Goal: Task Accomplishment & Management: Use online tool/utility

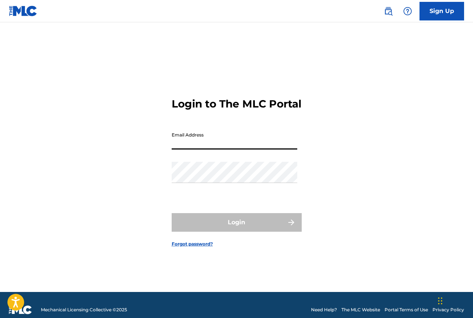
click at [181, 140] on input "Email Address" at bounding box center [235, 138] width 126 height 21
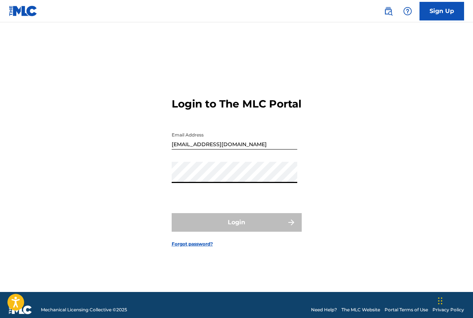
type input "[EMAIL_ADDRESS][DOMAIN_NAME]"
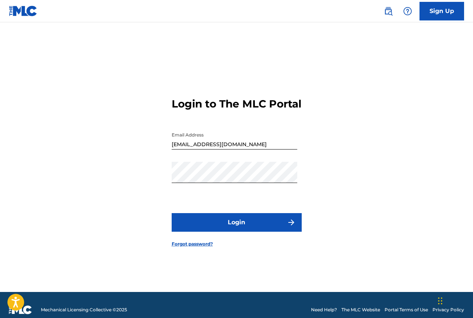
click at [236, 228] on button "Login" at bounding box center [237, 222] width 130 height 19
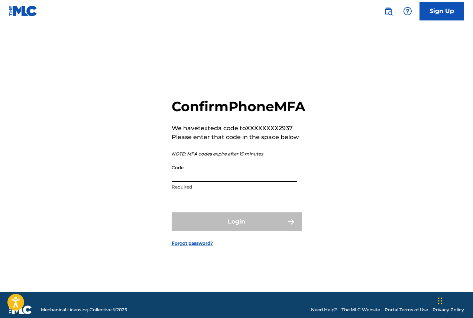
click at [201, 181] on input "Code" at bounding box center [235, 171] width 126 height 21
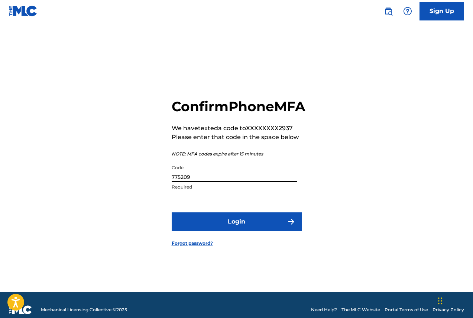
type input "775209"
click at [172, 212] on button "Login" at bounding box center [237, 221] width 130 height 19
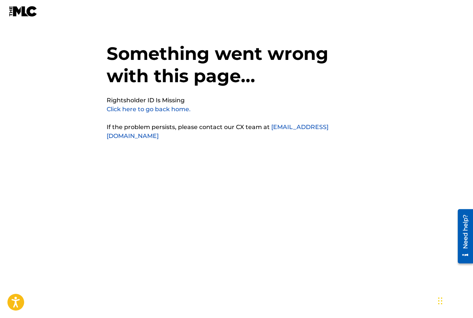
click at [140, 110] on link "Click here to go back home." at bounding box center [149, 109] width 84 height 7
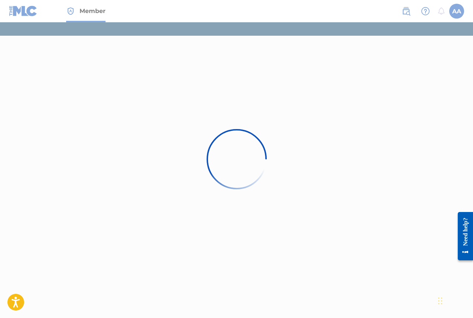
click at [455, 10] on div at bounding box center [236, 159] width 473 height 318
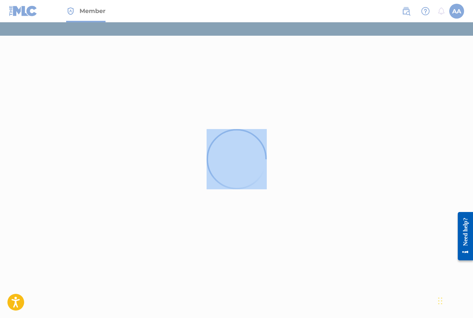
click at [455, 10] on div at bounding box center [236, 159] width 473 height 318
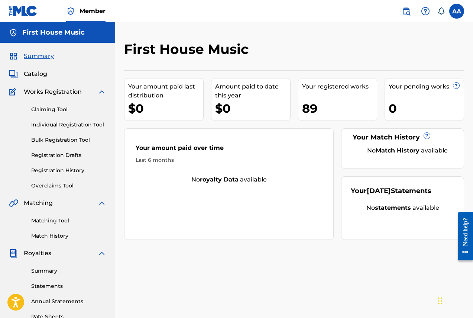
click at [42, 184] on link "Overclaims Tool" at bounding box center [68, 186] width 75 height 8
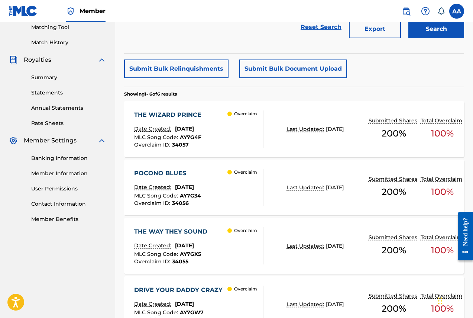
scroll to position [198, 0]
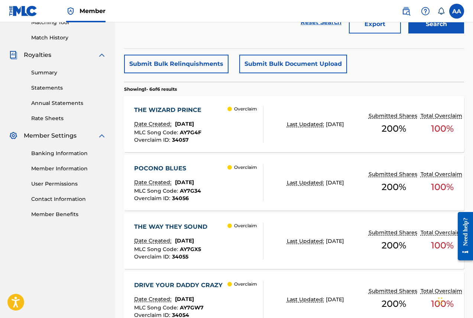
click at [436, 125] on span "100 %" at bounding box center [442, 128] width 23 height 13
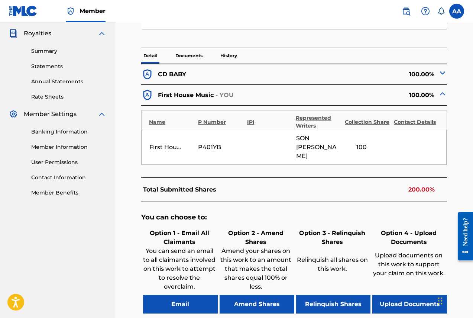
scroll to position [236, 0]
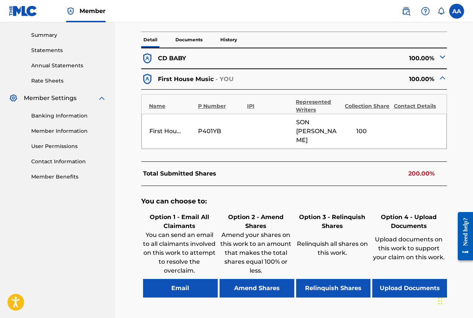
click at [329, 279] on button "Relinquish Shares" at bounding box center [333, 288] width 75 height 19
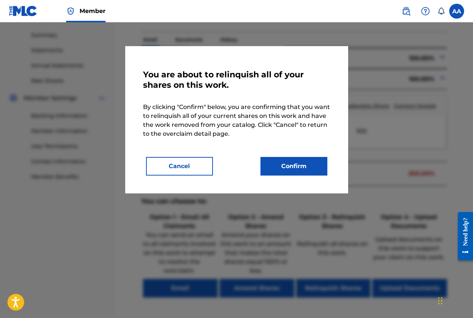
click at [293, 163] on button "Confirm" at bounding box center [294, 166] width 67 height 19
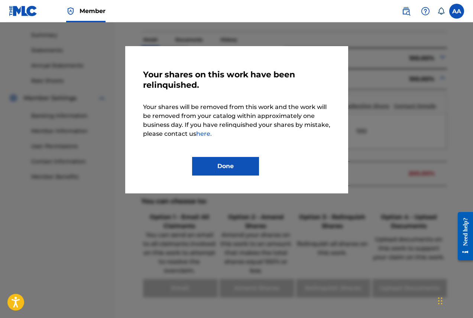
click at [224, 163] on button "Done" at bounding box center [225, 166] width 67 height 19
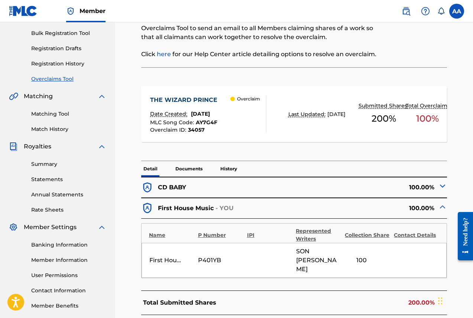
scroll to position [99, 0]
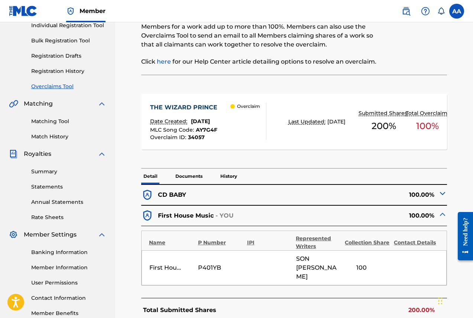
click at [49, 86] on link "Overclaims Tool" at bounding box center [68, 87] width 75 height 8
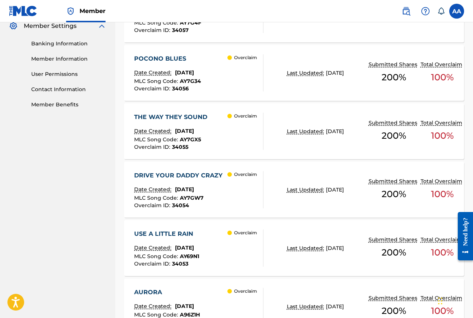
scroll to position [310, 0]
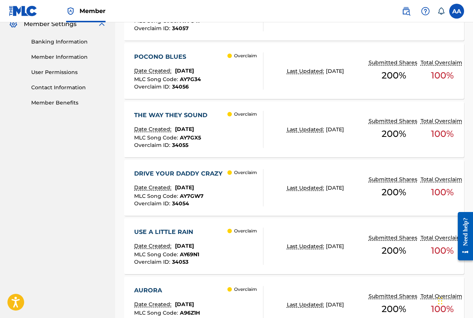
click at [434, 74] on span "100 %" at bounding box center [442, 75] width 23 height 13
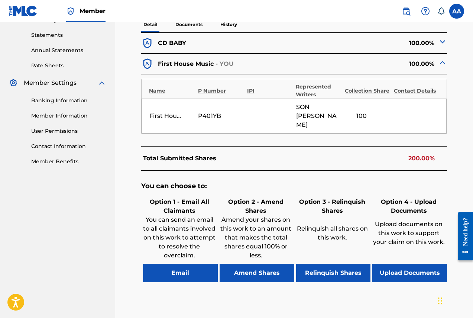
scroll to position [285, 0]
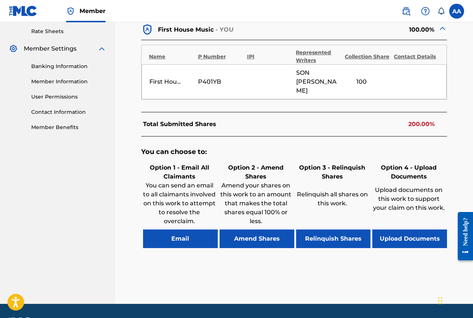
click at [327, 229] on button "Relinquish Shares" at bounding box center [333, 238] width 75 height 19
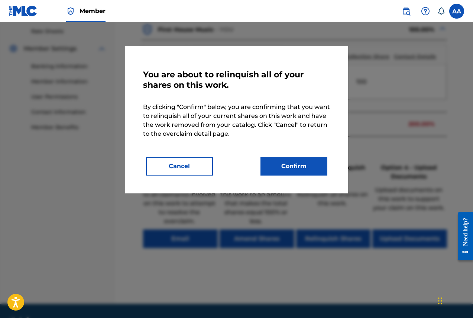
click at [292, 165] on button "Confirm" at bounding box center [294, 166] width 67 height 19
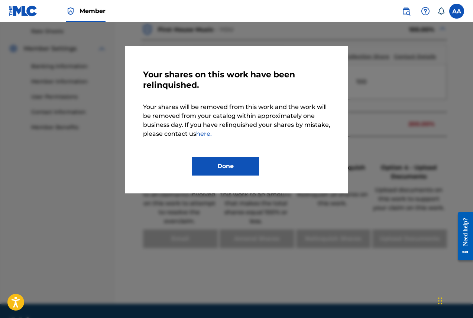
click at [236, 167] on button "Done" at bounding box center [225, 166] width 67 height 19
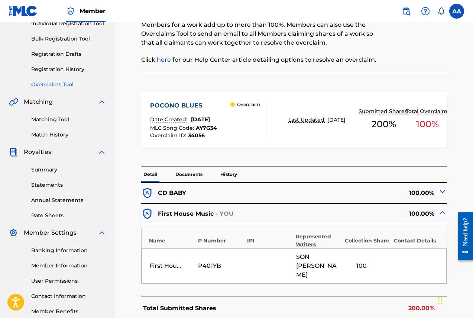
scroll to position [99, 0]
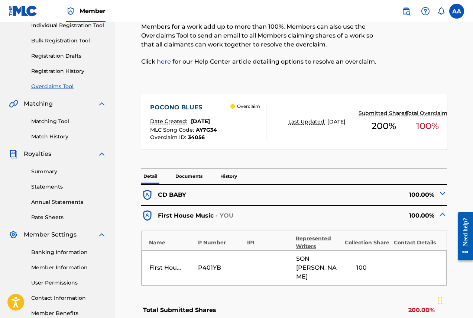
click at [62, 86] on link "Overclaims Tool" at bounding box center [68, 87] width 75 height 8
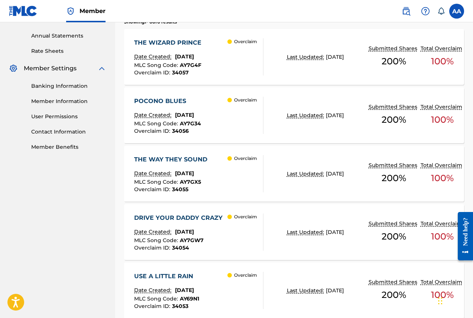
scroll to position [285, 0]
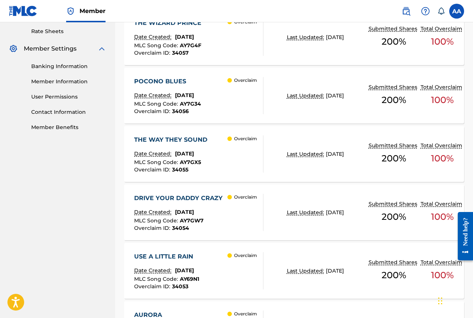
click at [440, 156] on span "100 %" at bounding box center [442, 158] width 23 height 13
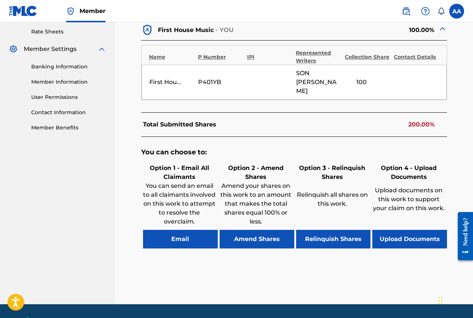
scroll to position [289, 0]
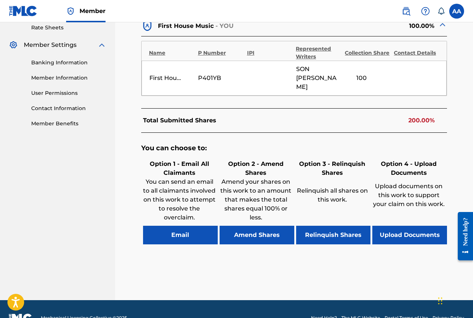
click at [323, 226] on button "Relinquish Shares" at bounding box center [333, 235] width 75 height 19
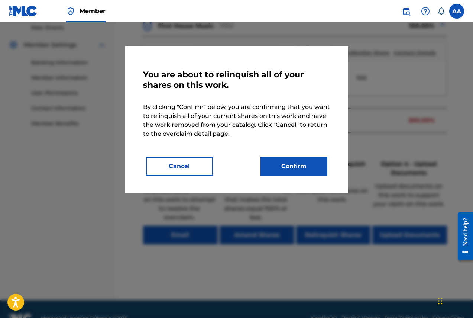
click at [316, 164] on button "Confirm" at bounding box center [294, 166] width 67 height 19
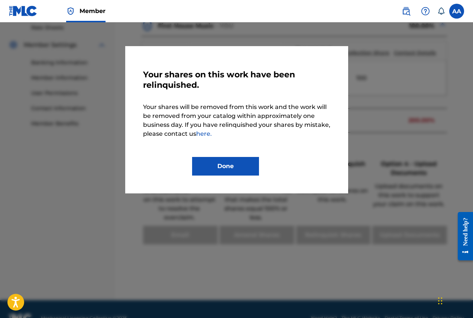
click at [229, 168] on button "Done" at bounding box center [225, 166] width 67 height 19
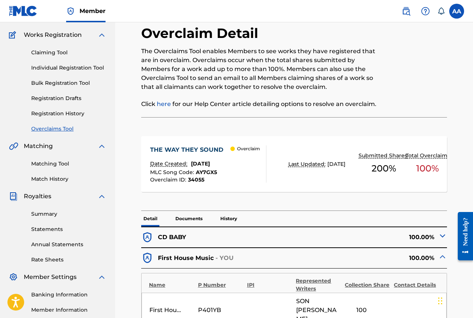
scroll to position [29, 0]
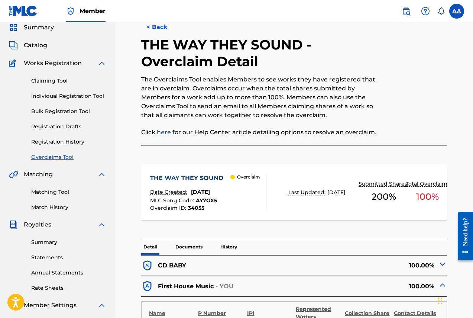
click at [54, 154] on link "Overclaims Tool" at bounding box center [68, 157] width 75 height 8
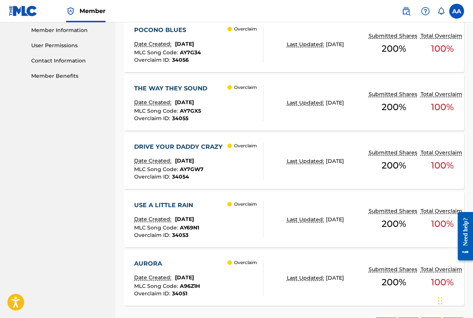
scroll to position [359, 0]
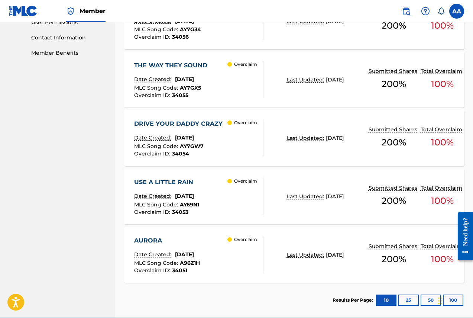
click at [437, 140] on span "100 %" at bounding box center [442, 142] width 23 height 13
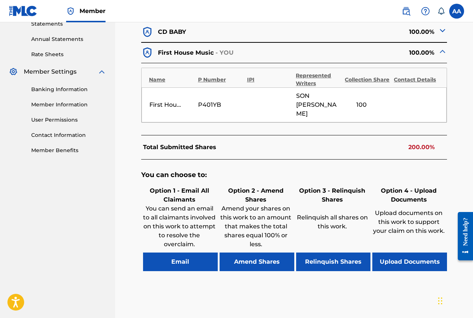
scroll to position [272, 0]
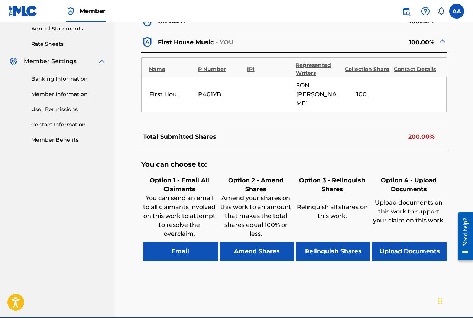
click at [327, 242] on button "Relinquish Shares" at bounding box center [333, 251] width 75 height 19
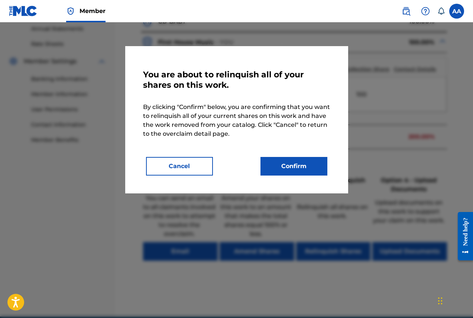
click at [300, 164] on button "Confirm" at bounding box center [294, 166] width 67 height 19
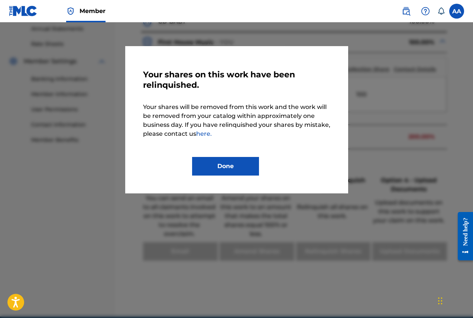
click at [230, 166] on button "Done" at bounding box center [225, 166] width 67 height 19
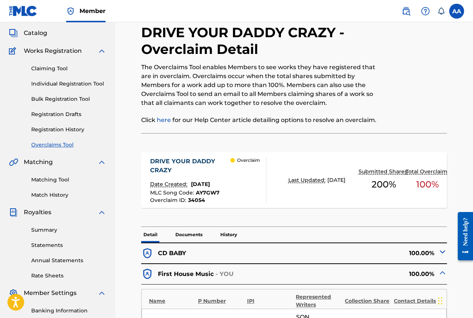
scroll to position [37, 0]
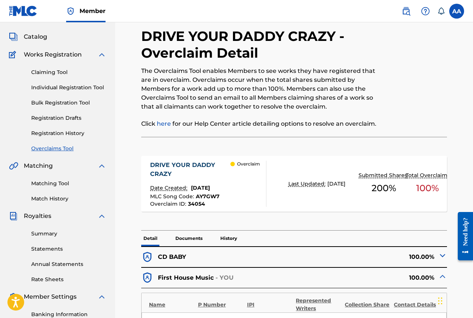
click at [50, 149] on link "Overclaims Tool" at bounding box center [68, 149] width 75 height 8
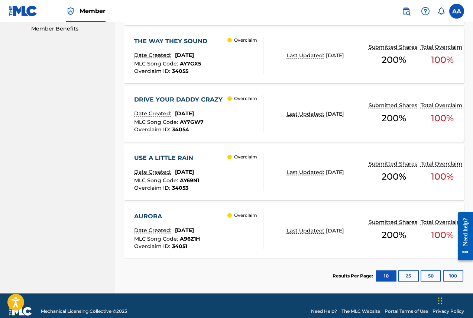
scroll to position [395, 0]
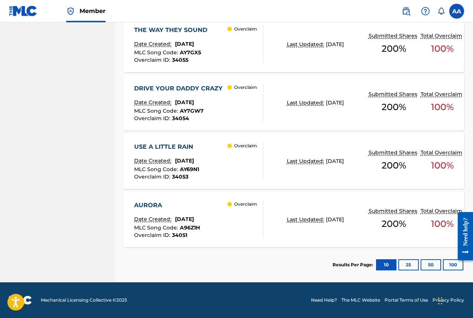
click at [437, 165] on span "100 %" at bounding box center [442, 165] width 23 height 13
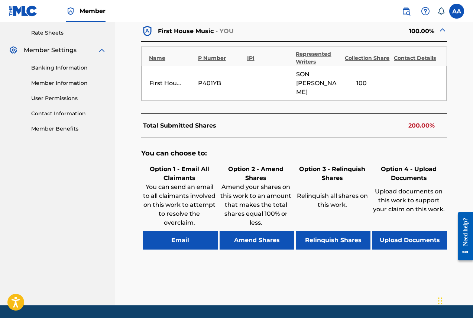
scroll to position [289, 0]
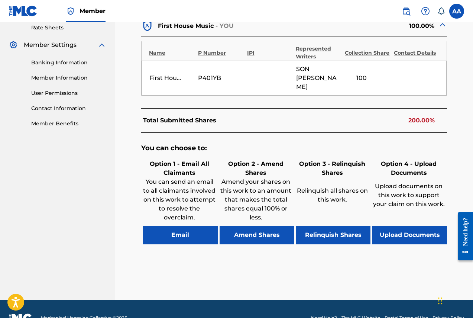
click at [323, 226] on button "Relinquish Shares" at bounding box center [333, 235] width 75 height 19
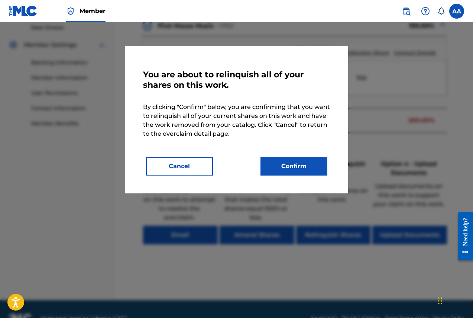
click at [290, 162] on button "Confirm" at bounding box center [294, 166] width 67 height 19
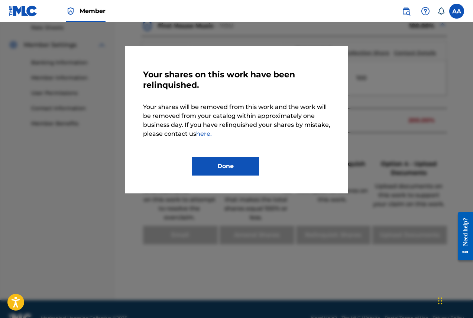
click at [221, 160] on button "Done" at bounding box center [225, 166] width 67 height 19
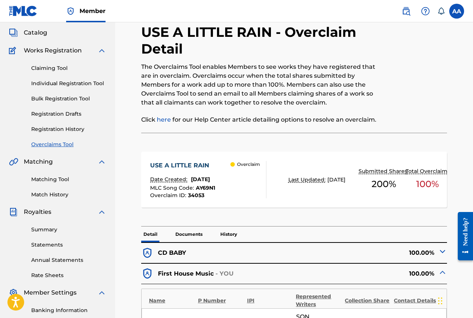
scroll to position [29, 0]
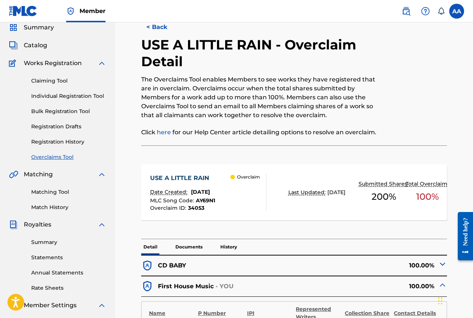
click at [49, 159] on link "Overclaims Tool" at bounding box center [68, 157] width 75 height 8
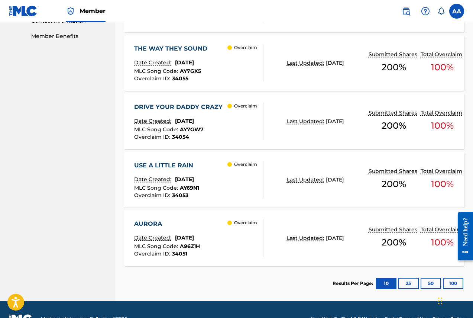
scroll to position [395, 0]
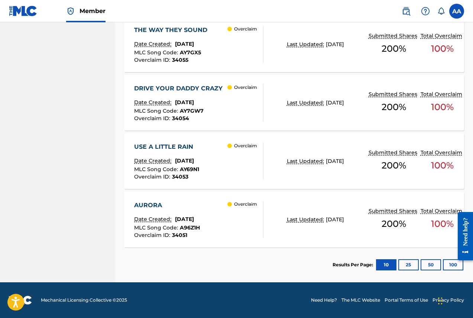
click at [435, 224] on span "100 %" at bounding box center [442, 223] width 23 height 13
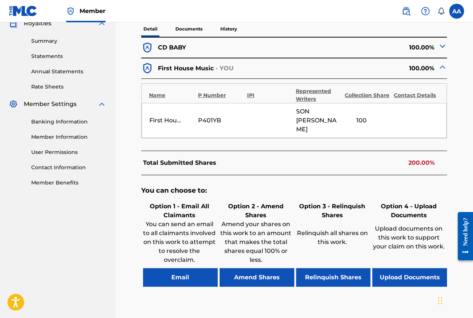
scroll to position [272, 0]
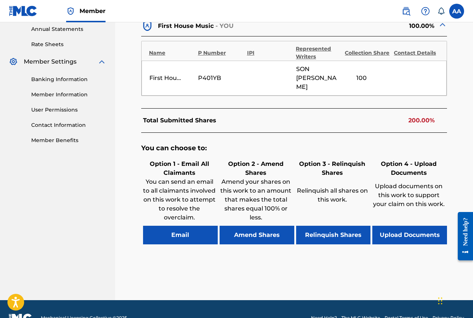
click at [331, 226] on button "Relinquish Shares" at bounding box center [333, 235] width 75 height 19
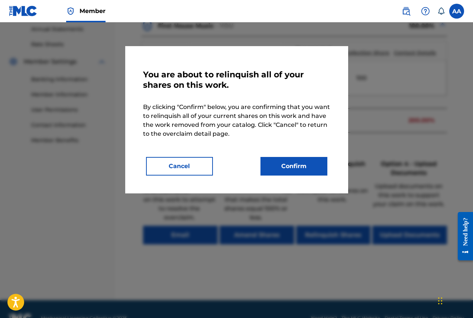
click at [294, 164] on button "Confirm" at bounding box center [294, 166] width 67 height 19
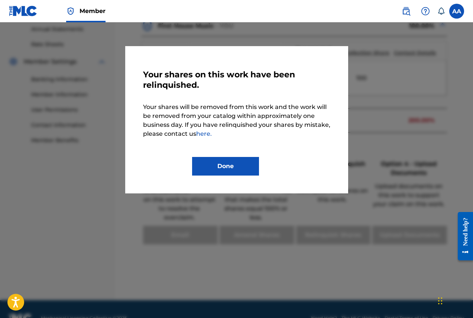
click at [212, 164] on button "Done" at bounding box center [225, 166] width 67 height 19
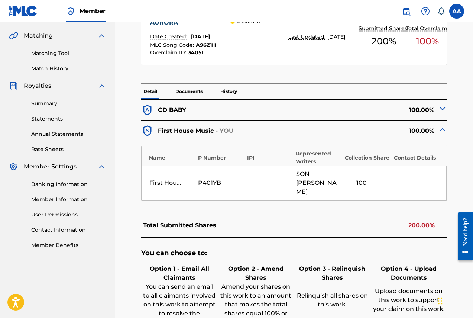
scroll to position [161, 0]
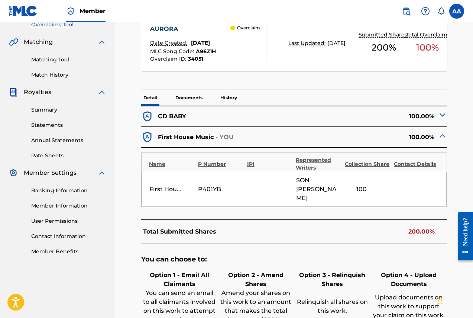
click at [442, 115] on img at bounding box center [442, 114] width 9 height 9
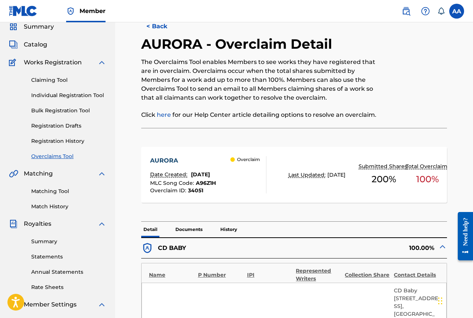
scroll to position [0, 0]
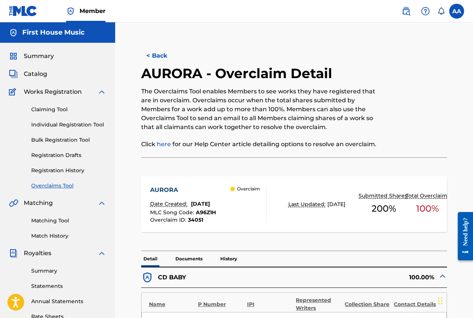
click at [459, 11] on label at bounding box center [456, 11] width 15 height 15
click at [457, 11] on input "AA Andy Allu silkcitycd@aol.com Notification Preferences Profile Log out" at bounding box center [457, 11] width 0 height 0
click at [391, 103] on p "Log out" at bounding box center [384, 105] width 17 height 7
click at [457, 11] on input "AA Andy Allu silkcitycd@aol.com Notification Preferences Profile Log out" at bounding box center [457, 11] width 0 height 0
